Goal: Transaction & Acquisition: Book appointment/travel/reservation

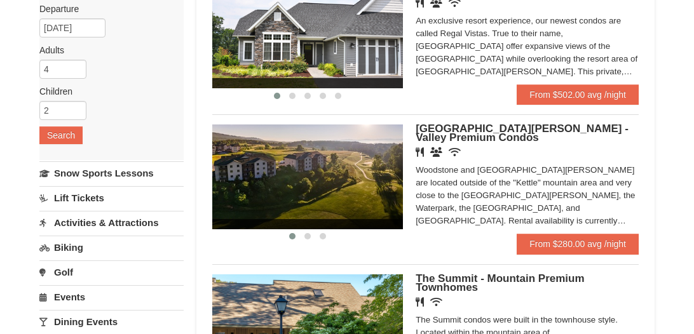
scroll to position [146, 0]
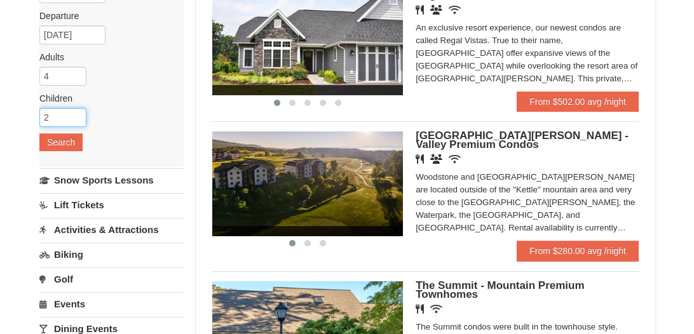
click at [67, 114] on input "2" at bounding box center [62, 117] width 47 height 19
click at [77, 113] on input "3" at bounding box center [62, 117] width 47 height 19
type input "4"
click at [77, 113] on input "4" at bounding box center [62, 117] width 47 height 19
click at [78, 144] on button "Search" at bounding box center [60, 142] width 43 height 18
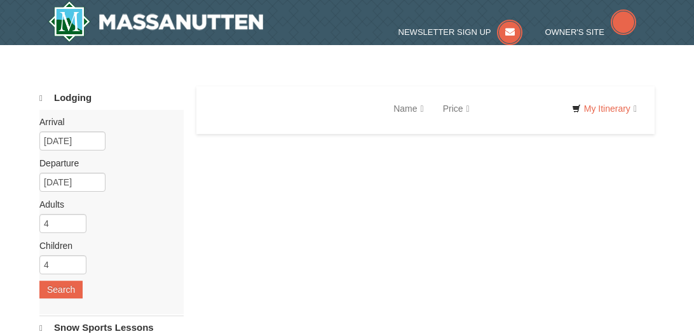
select select "10"
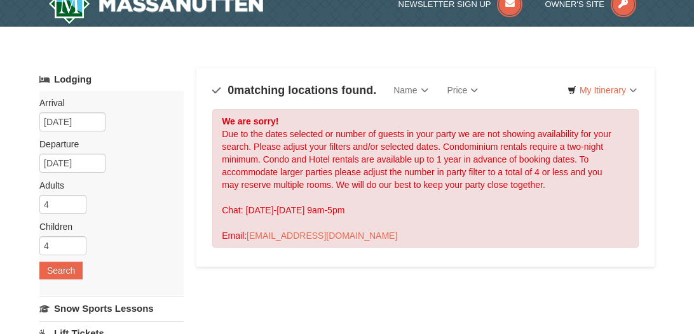
scroll to position [20, 0]
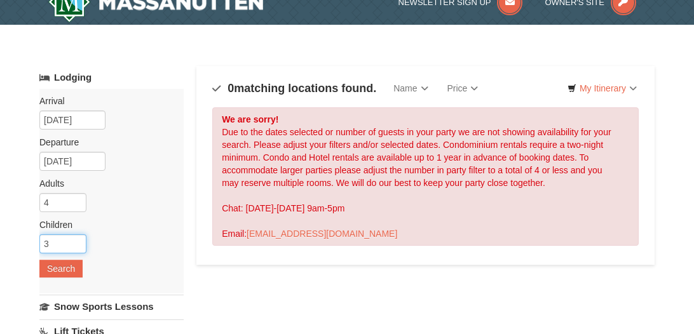
click at [80, 243] on input "3" at bounding box center [62, 244] width 47 height 19
type input "2"
click at [79, 244] on input "2" at bounding box center [62, 244] width 47 height 19
click at [74, 269] on button "Search" at bounding box center [60, 269] width 43 height 18
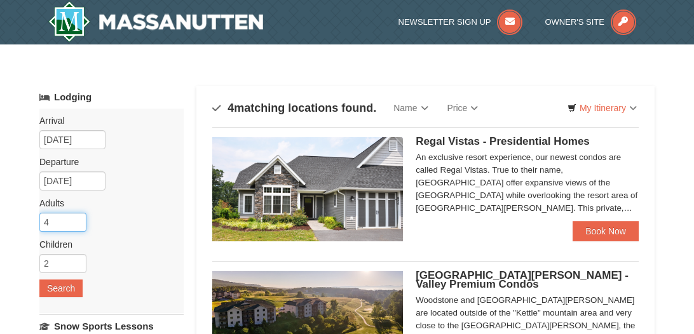
click at [73, 224] on input "4" at bounding box center [62, 222] width 47 height 19
click at [77, 226] on input "3" at bounding box center [62, 222] width 47 height 19
type input "2"
click at [77, 226] on input "2" at bounding box center [62, 222] width 47 height 19
click at [79, 294] on button "Search" at bounding box center [60, 289] width 43 height 18
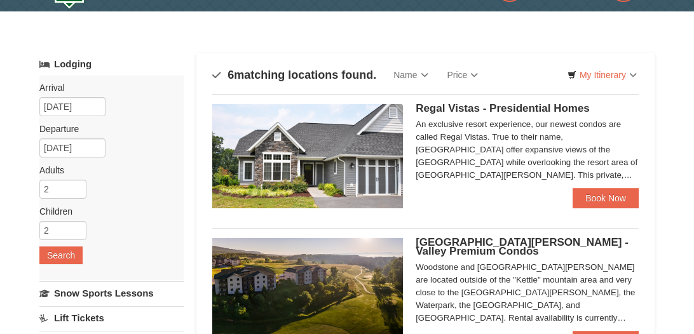
scroll to position [32, 0]
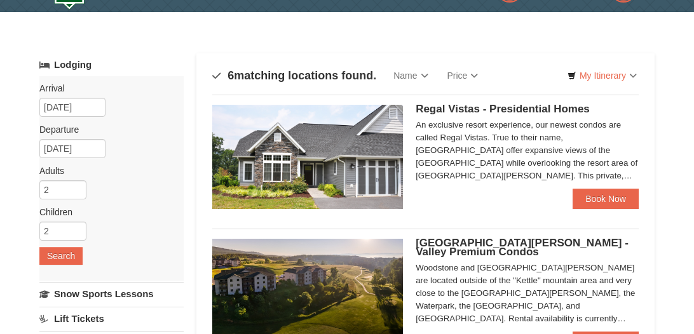
click at [374, 188] on img at bounding box center [307, 157] width 191 height 104
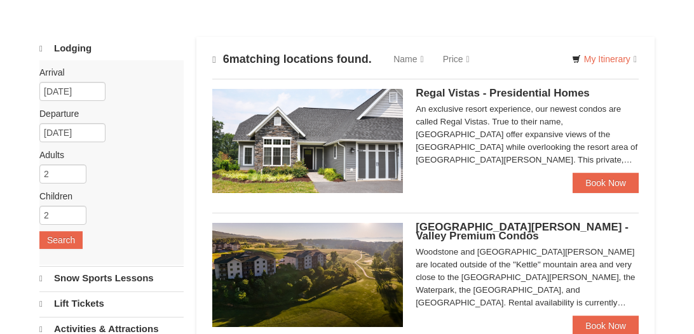
select select "10"
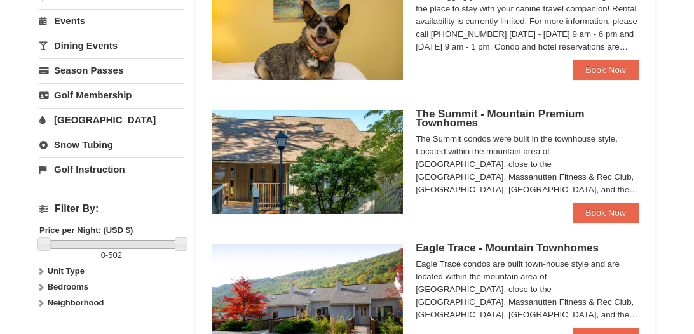
scroll to position [432, 0]
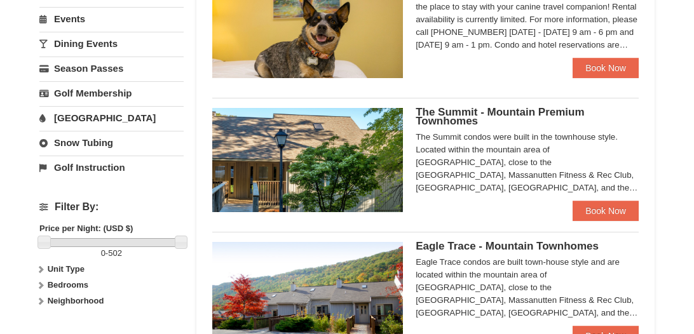
click at [460, 120] on span "The Summit - Mountain Premium Townhomes" at bounding box center [500, 116] width 168 height 21
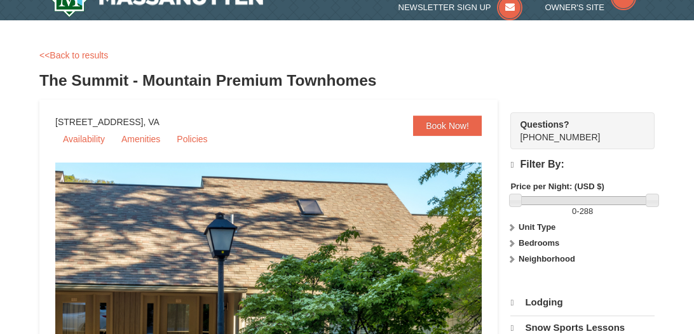
select select "10"
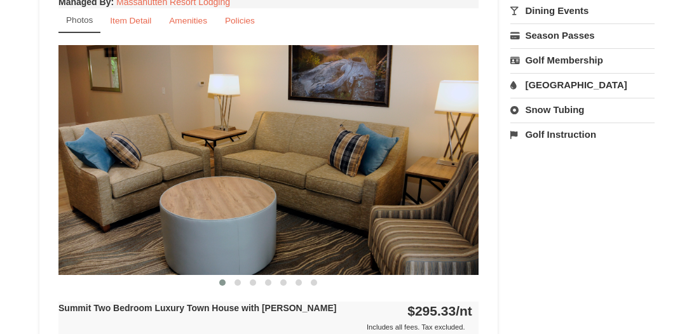
scroll to position [529, 0]
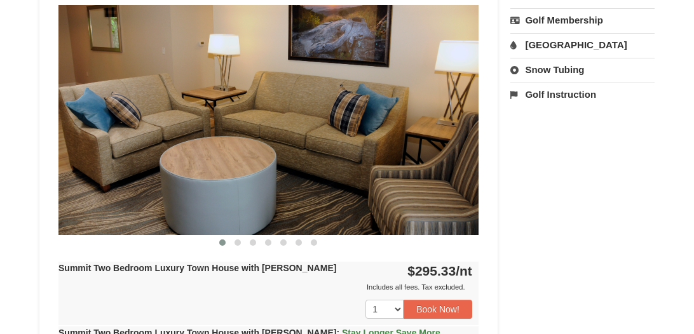
click at [456, 158] on img at bounding box center [268, 120] width 420 height 230
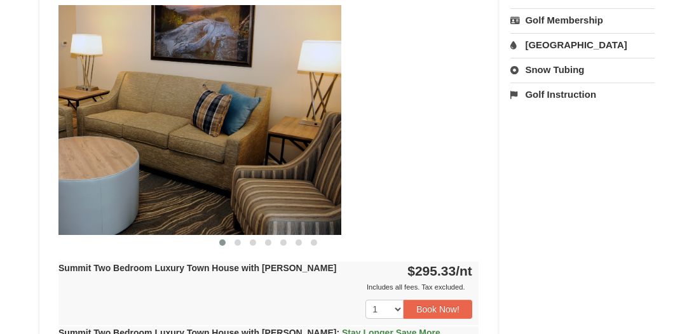
drag, startPoint x: 455, startPoint y: 159, endPoint x: 29, endPoint y: 173, distance: 426.1
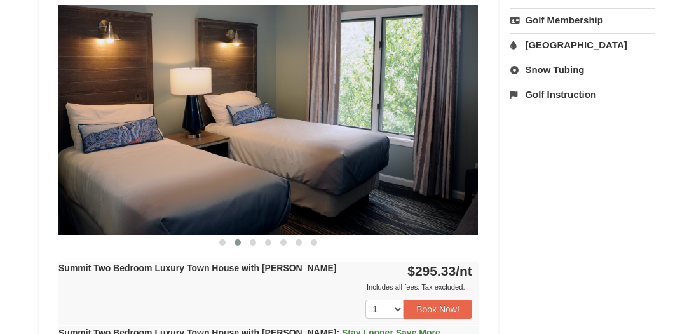
drag, startPoint x: 459, startPoint y: 163, endPoint x: 70, endPoint y: 177, distance: 389.3
click at [80, 177] on img at bounding box center [268, 120] width 420 height 230
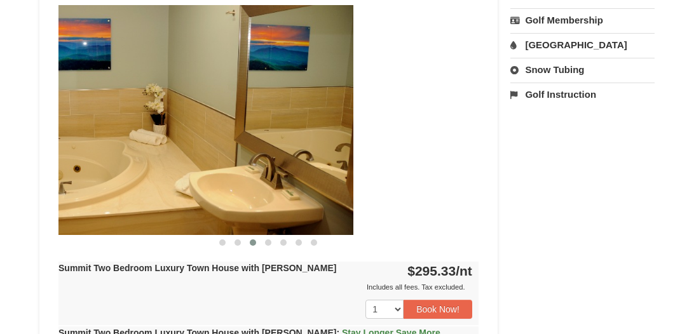
drag, startPoint x: 414, startPoint y: 168, endPoint x: 0, endPoint y: 173, distance: 414.5
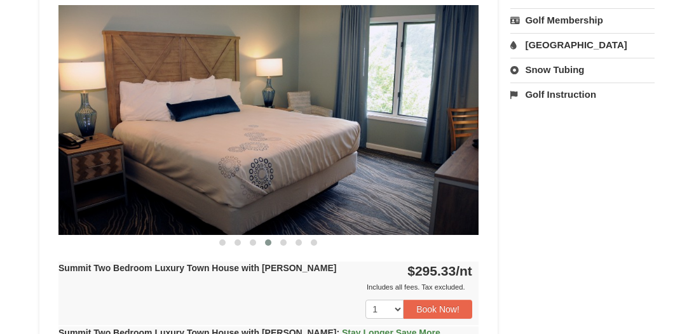
drag, startPoint x: 348, startPoint y: 163, endPoint x: 0, endPoint y: 170, distance: 348.4
drag, startPoint x: 376, startPoint y: 166, endPoint x: 51, endPoint y: 172, distance: 324.3
click at [57, 172] on div "Summit Two Bedroom Luxury Town House with Jacuzzi Only 2 Available! Managed By …" at bounding box center [268, 241] width 427 height 631
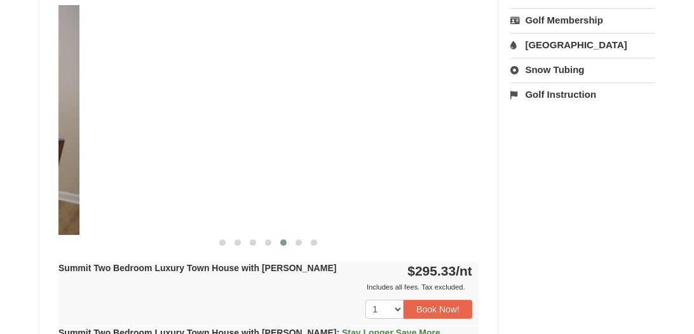
drag, startPoint x: 430, startPoint y: 160, endPoint x: 0, endPoint y: 166, distance: 429.8
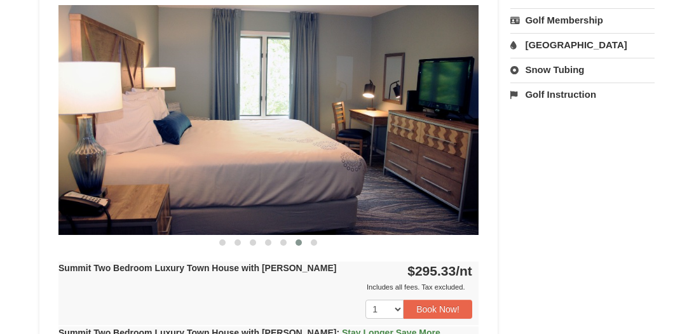
drag, startPoint x: 412, startPoint y: 147, endPoint x: 0, endPoint y: 141, distance: 412.0
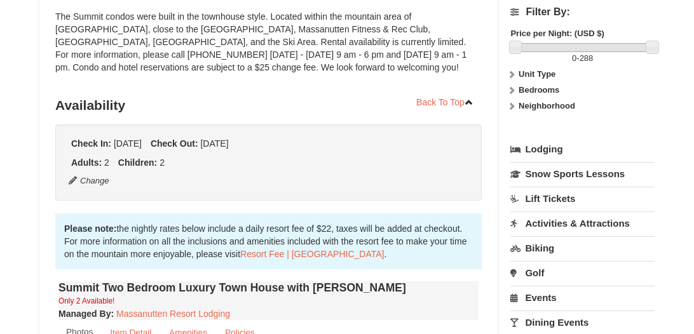
scroll to position [0, 0]
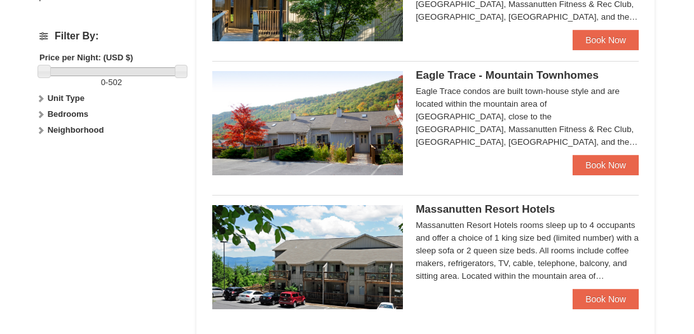
scroll to position [608, 0]
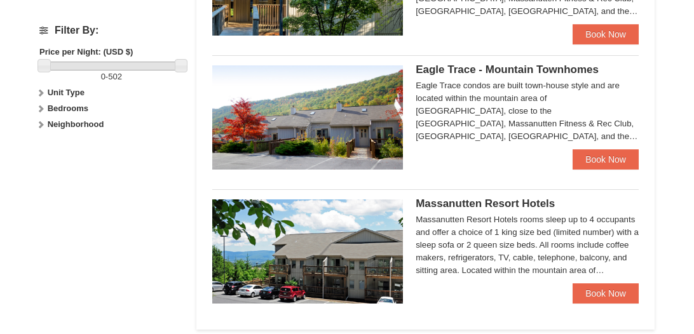
click at [474, 71] on span "Eagle Trace - Mountain Townhomes" at bounding box center [507, 70] width 183 height 12
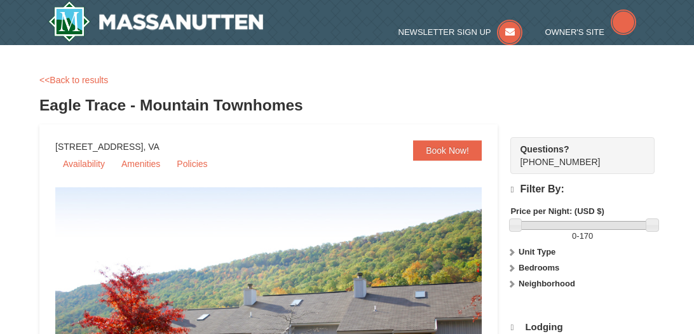
select select "10"
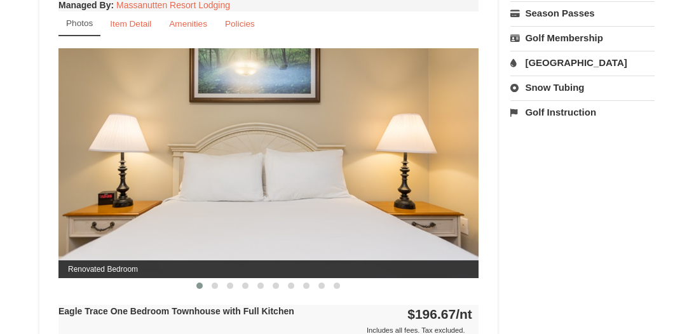
scroll to position [514, 0]
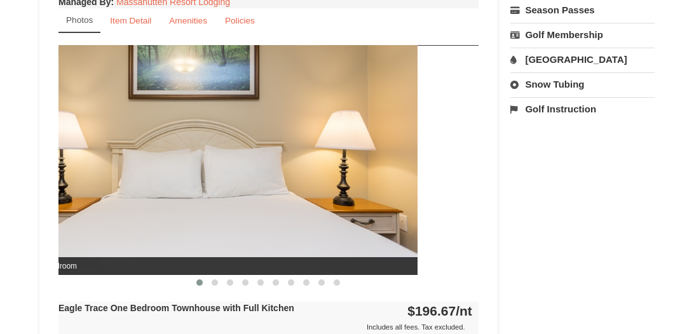
drag, startPoint x: 395, startPoint y: 195, endPoint x: 183, endPoint y: 209, distance: 212.1
click at [217, 209] on img at bounding box center [207, 160] width 420 height 230
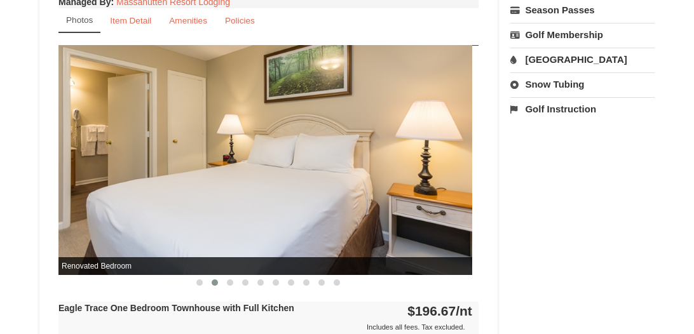
drag, startPoint x: 400, startPoint y: 198, endPoint x: 0, endPoint y: 202, distance: 399.9
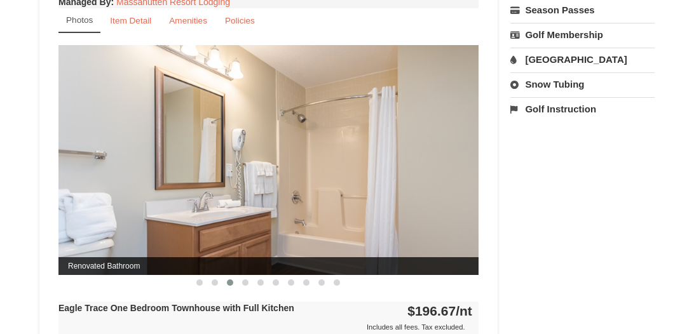
drag, startPoint x: 440, startPoint y: 192, endPoint x: 46, endPoint y: 198, distance: 394.2
click at [93, 200] on img at bounding box center [268, 160] width 420 height 230
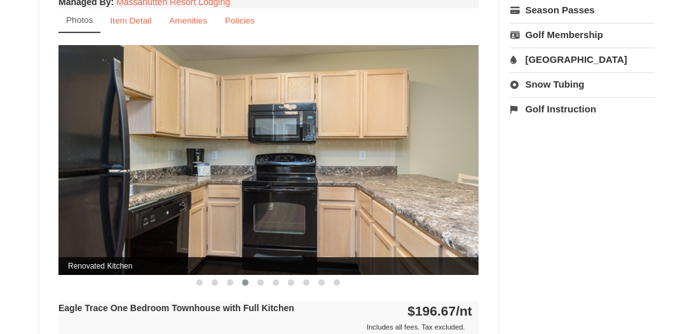
drag, startPoint x: 363, startPoint y: 182, endPoint x: 0, endPoint y: 185, distance: 363.0
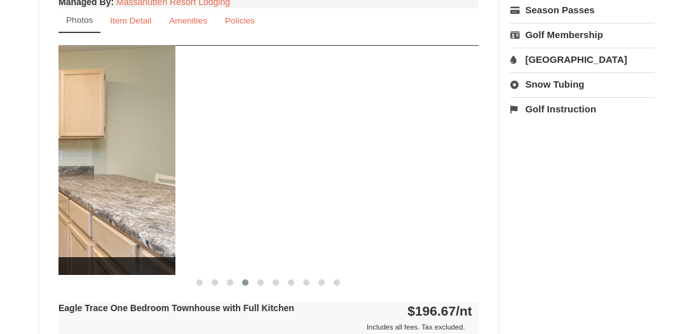
drag, startPoint x: 325, startPoint y: 187, endPoint x: 0, endPoint y: 184, distance: 324.9
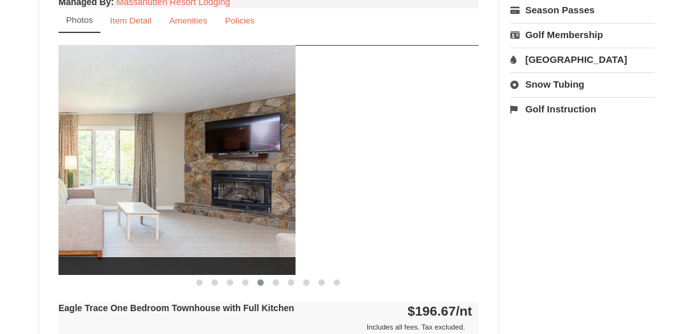
drag, startPoint x: 383, startPoint y: 181, endPoint x: 6, endPoint y: 182, distance: 377.0
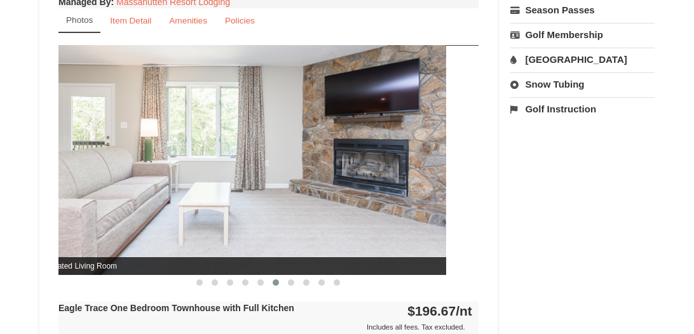
drag, startPoint x: 355, startPoint y: 193, endPoint x: 4, endPoint y: 195, distance: 351.5
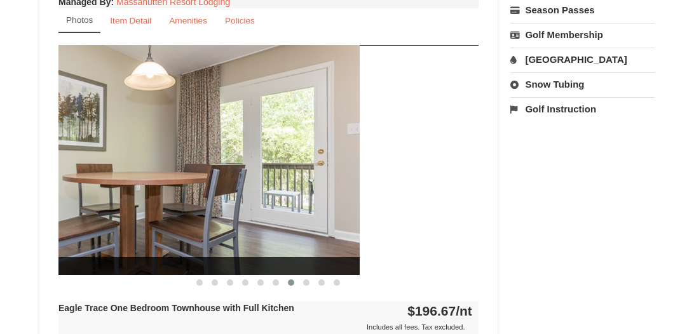
drag, startPoint x: 362, startPoint y: 193, endPoint x: 11, endPoint y: 193, distance: 350.9
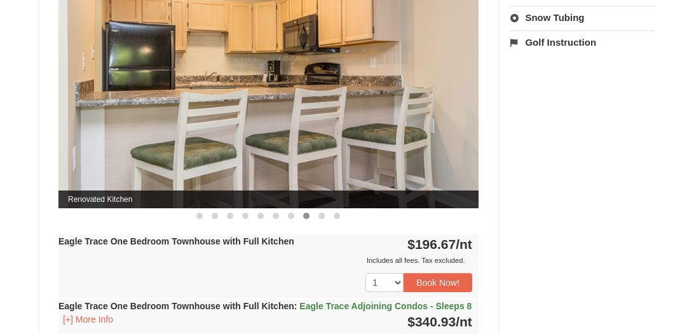
scroll to position [573, 0]
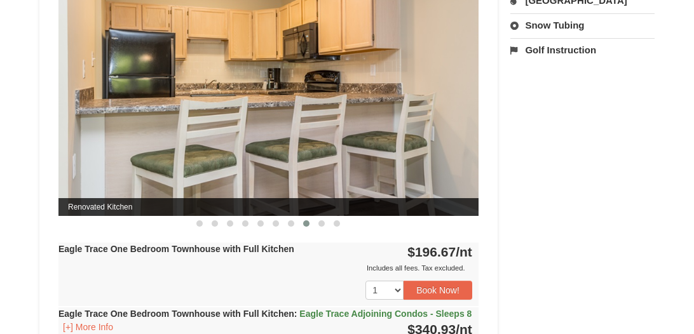
drag, startPoint x: 367, startPoint y: 134, endPoint x: 0, endPoint y: 137, distance: 366.8
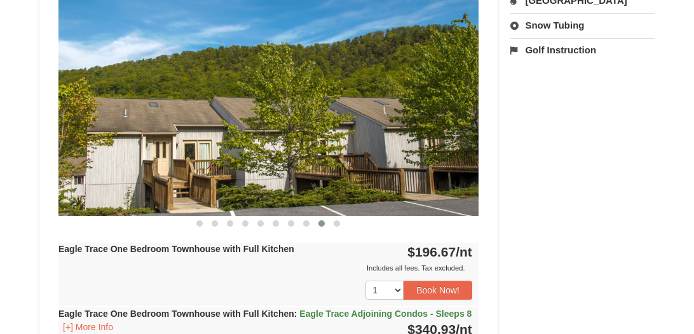
drag, startPoint x: 404, startPoint y: 143, endPoint x: 0, endPoint y: 142, distance: 403.7
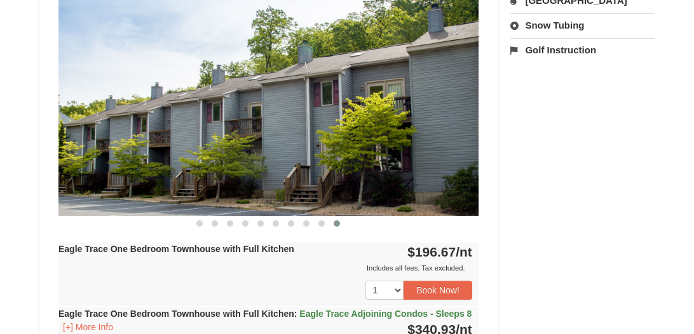
drag, startPoint x: 393, startPoint y: 125, endPoint x: 62, endPoint y: 121, distance: 331.2
click at [139, 125] on img at bounding box center [268, 101] width 420 height 230
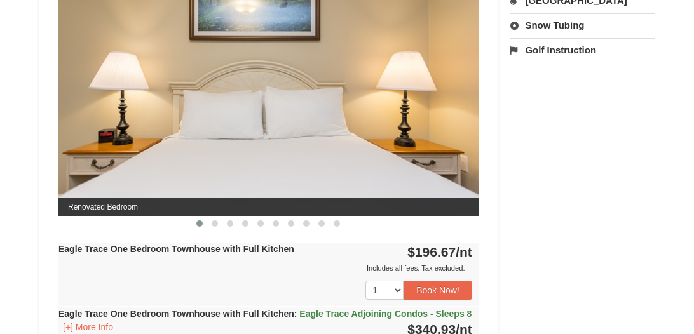
drag, startPoint x: 425, startPoint y: 111, endPoint x: 13, endPoint y: 113, distance: 411.3
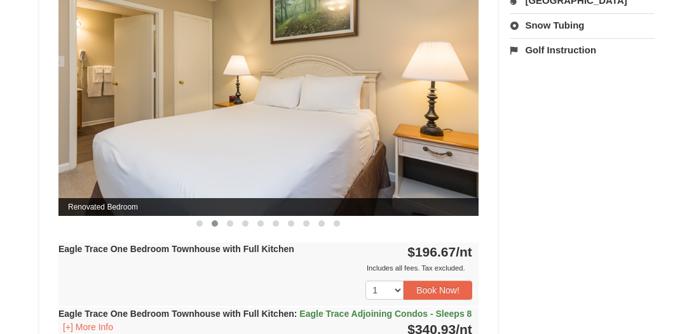
drag, startPoint x: 360, startPoint y: 114, endPoint x: 53, endPoint y: 108, distance: 307.7
click at [121, 115] on img at bounding box center [268, 101] width 420 height 230
drag, startPoint x: 420, startPoint y: 138, endPoint x: 115, endPoint y: 140, distance: 305.1
click at [138, 144] on img at bounding box center [268, 101] width 420 height 230
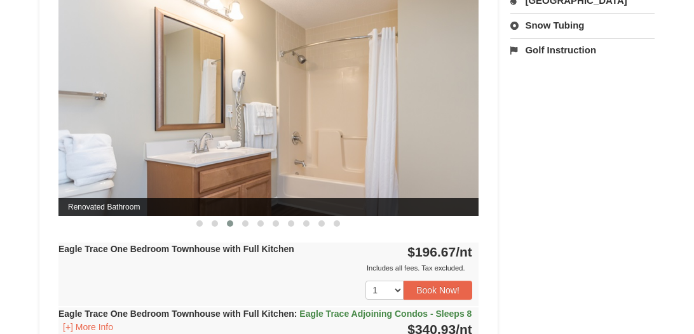
drag, startPoint x: 456, startPoint y: 125, endPoint x: 106, endPoint y: 136, distance: 349.8
click at [118, 139] on img at bounding box center [268, 101] width 420 height 230
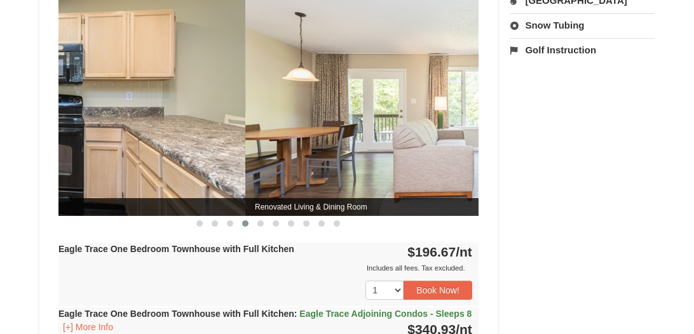
drag, startPoint x: 385, startPoint y: 129, endPoint x: 50, endPoint y: 131, distance: 335.0
click at [80, 132] on img at bounding box center [35, 101] width 420 height 230
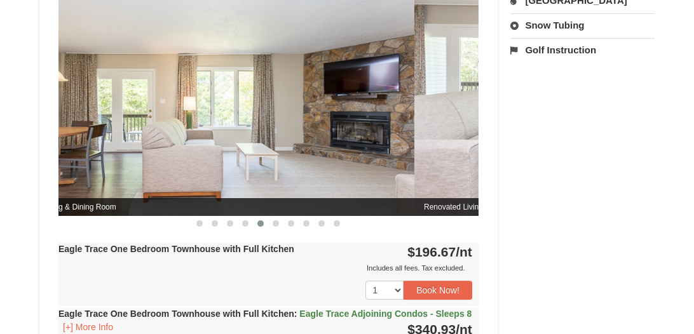
drag, startPoint x: 409, startPoint y: 124, endPoint x: 79, endPoint y: 131, distance: 330.0
click at [130, 133] on img at bounding box center [204, 101] width 420 height 230
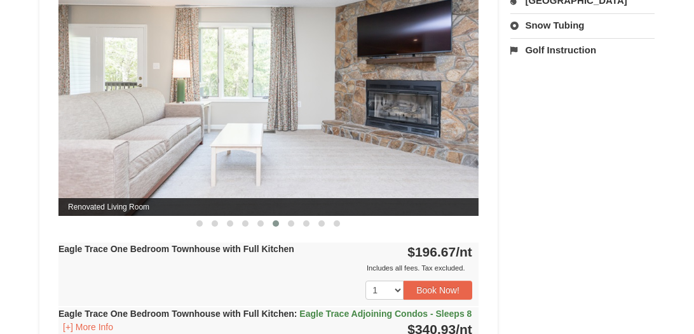
drag, startPoint x: 439, startPoint y: 128, endPoint x: 84, endPoint y: 130, distance: 354.7
click at [118, 132] on img at bounding box center [268, 101] width 420 height 230
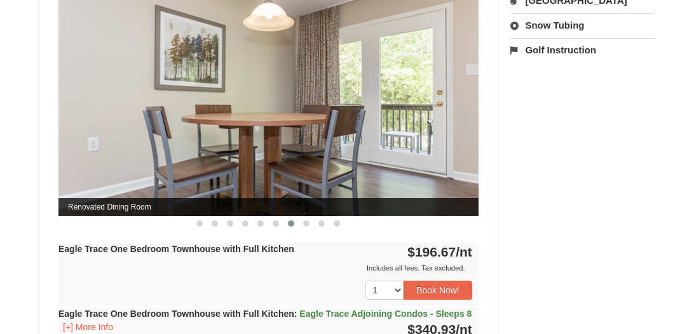
drag, startPoint x: 400, startPoint y: 133, endPoint x: 117, endPoint y: 133, distance: 283.5
click at [175, 140] on img at bounding box center [268, 101] width 420 height 230
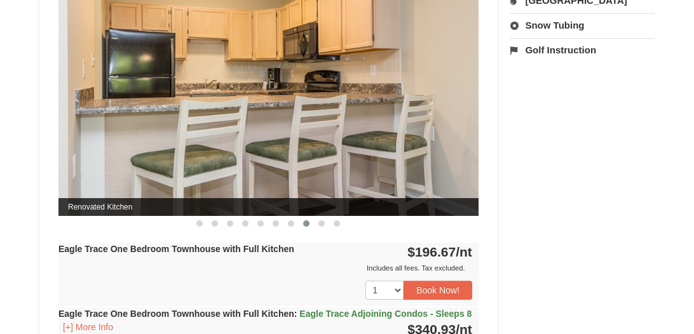
drag, startPoint x: 431, startPoint y: 130, endPoint x: 55, endPoint y: 105, distance: 376.6
click at [96, 110] on img at bounding box center [268, 101] width 420 height 230
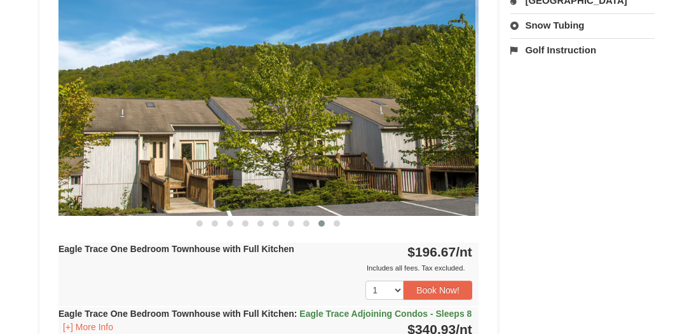
drag, startPoint x: 404, startPoint y: 142, endPoint x: 1, endPoint y: 132, distance: 402.5
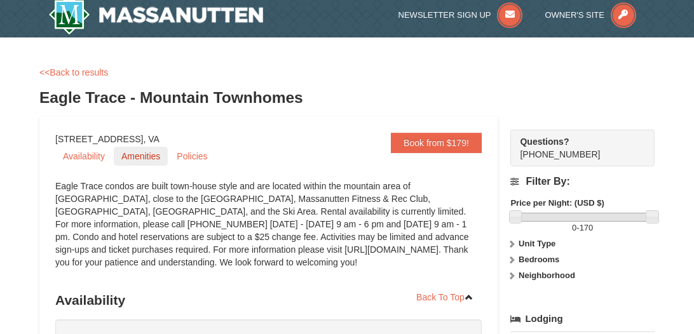
scroll to position [0, 0]
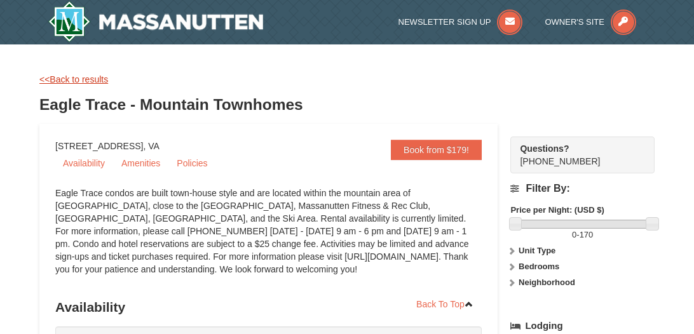
click at [62, 80] on link "<<Back to results" at bounding box center [73, 79] width 69 height 10
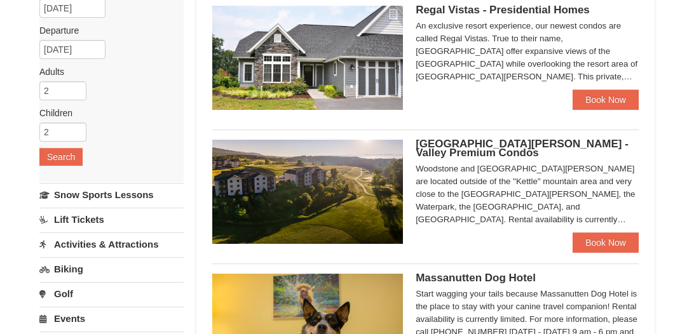
scroll to position [133, 0]
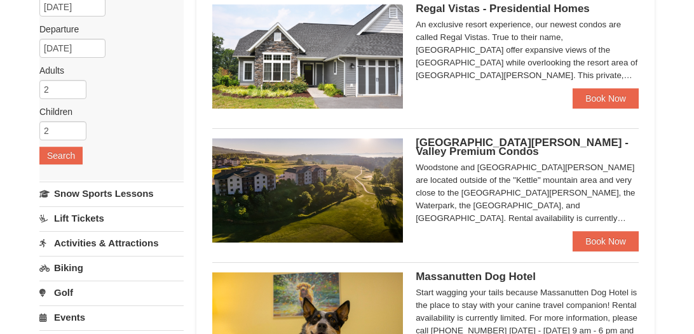
click at [474, 142] on span "[GEOGRAPHIC_DATA][PERSON_NAME] - Valley Premium Condos" at bounding box center [522, 147] width 213 height 21
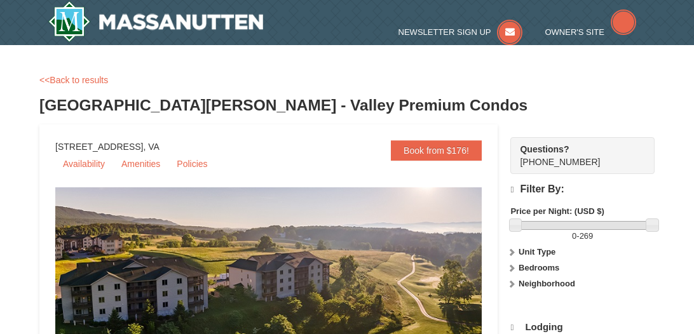
select select "10"
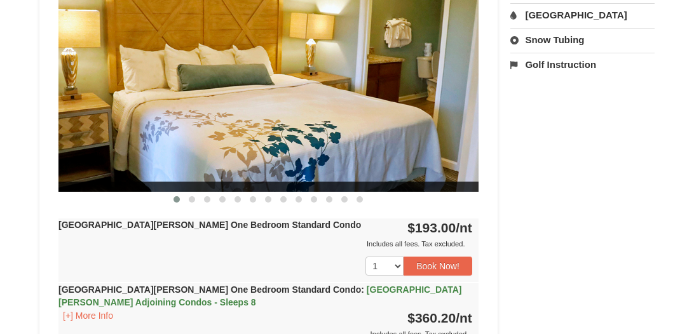
scroll to position [558, 0]
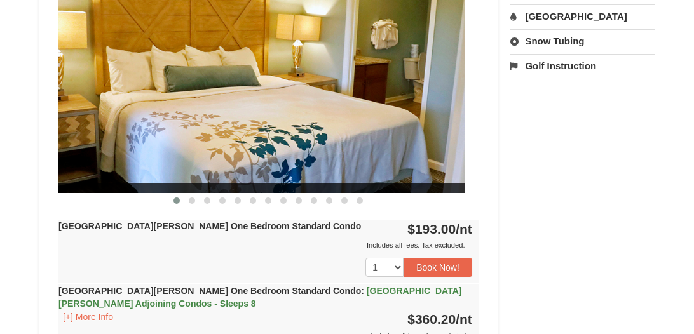
drag, startPoint x: 425, startPoint y: 152, endPoint x: 191, endPoint y: 155, distance: 234.0
click at [193, 155] on img at bounding box center [255, 78] width 420 height 230
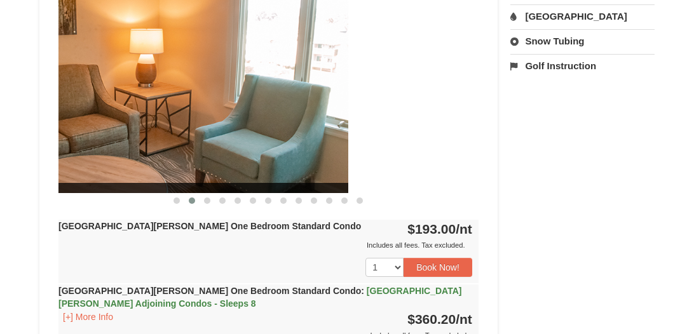
drag, startPoint x: 406, startPoint y: 155, endPoint x: 137, endPoint y: 160, distance: 268.9
click at [146, 160] on img at bounding box center [138, 78] width 420 height 230
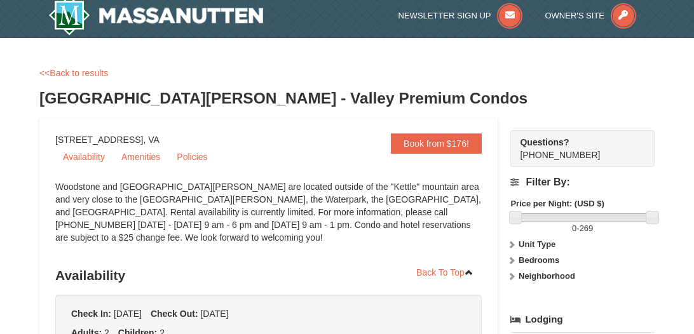
scroll to position [0, 0]
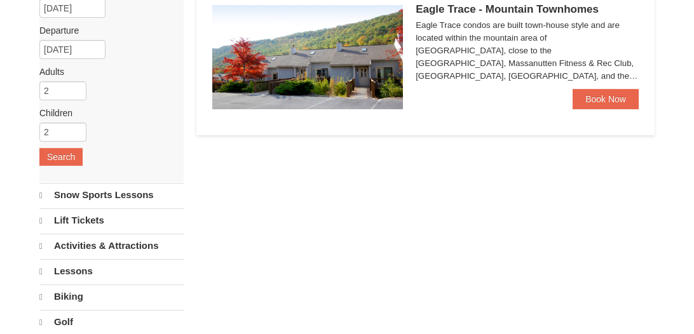
select select "10"
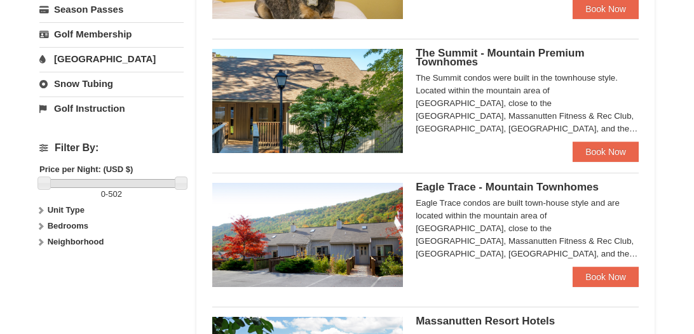
scroll to position [481, 0]
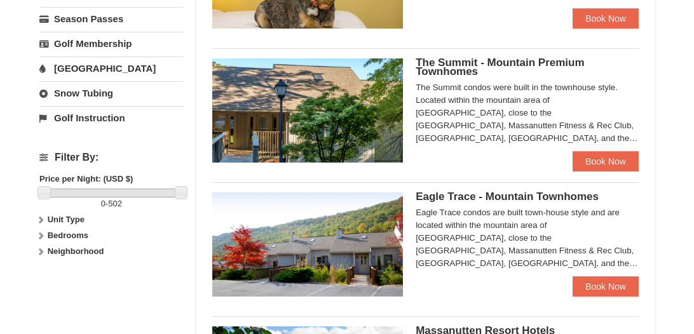
click at [353, 250] on img at bounding box center [307, 245] width 191 height 104
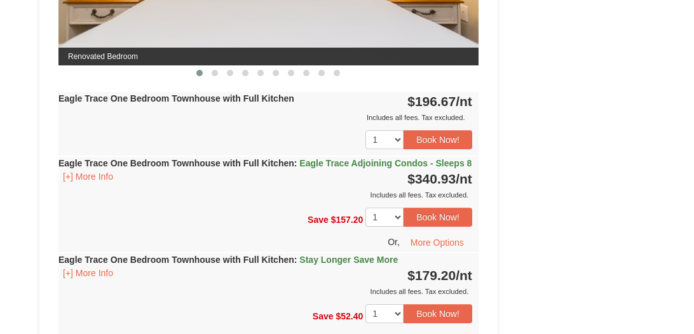
scroll to position [736, 0]
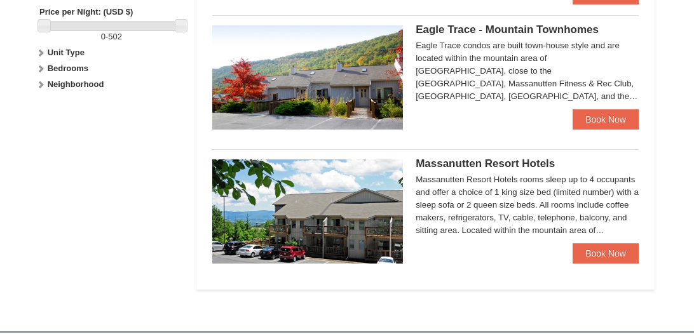
scroll to position [306, 0]
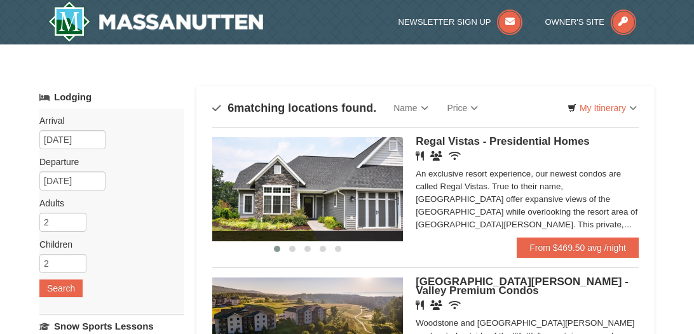
click at [345, 177] on img at bounding box center [307, 189] width 191 height 104
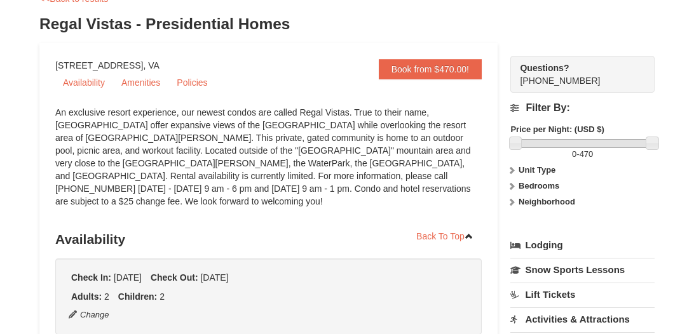
scroll to position [89, 0]
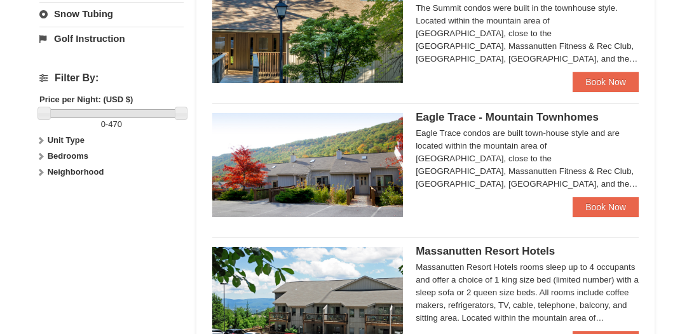
scroll to position [564, 0]
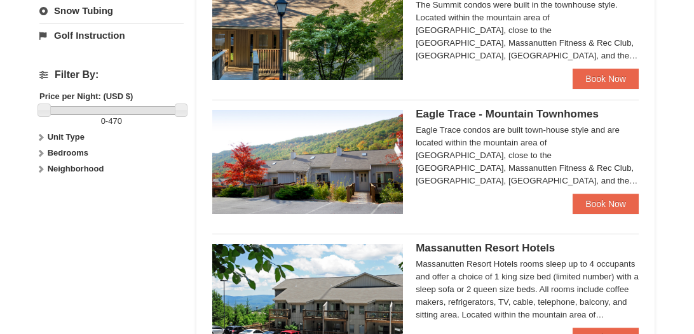
click at [70, 148] on strong "Bedrooms" at bounding box center [68, 153] width 41 height 10
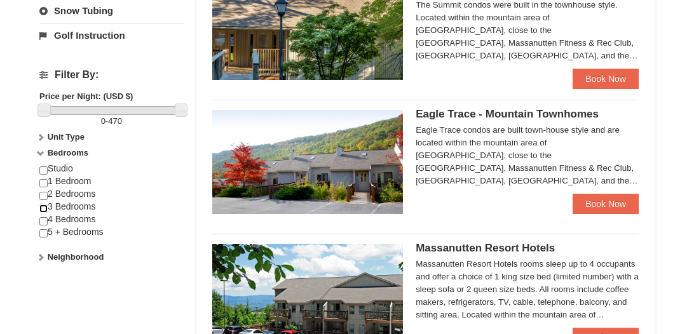
click at [44, 205] on input "checkbox" at bounding box center [43, 209] width 8 height 8
checkbox input "true"
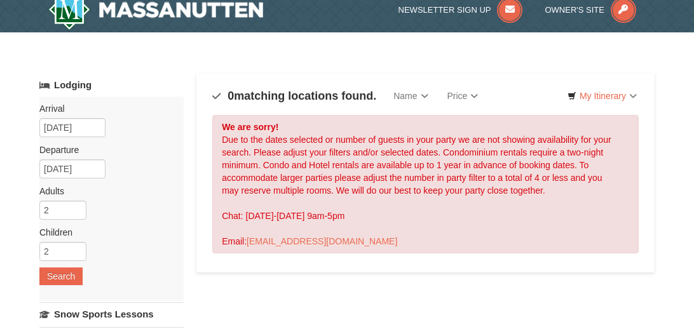
scroll to position [0, 0]
